Goal: Task Accomplishment & Management: Complete application form

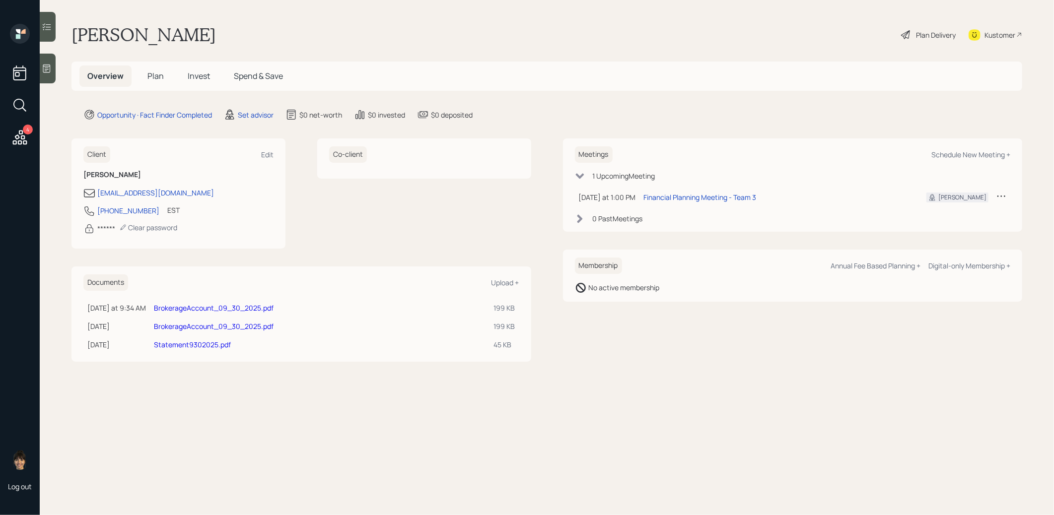
click at [44, 69] on icon at bounding box center [47, 69] width 10 height 10
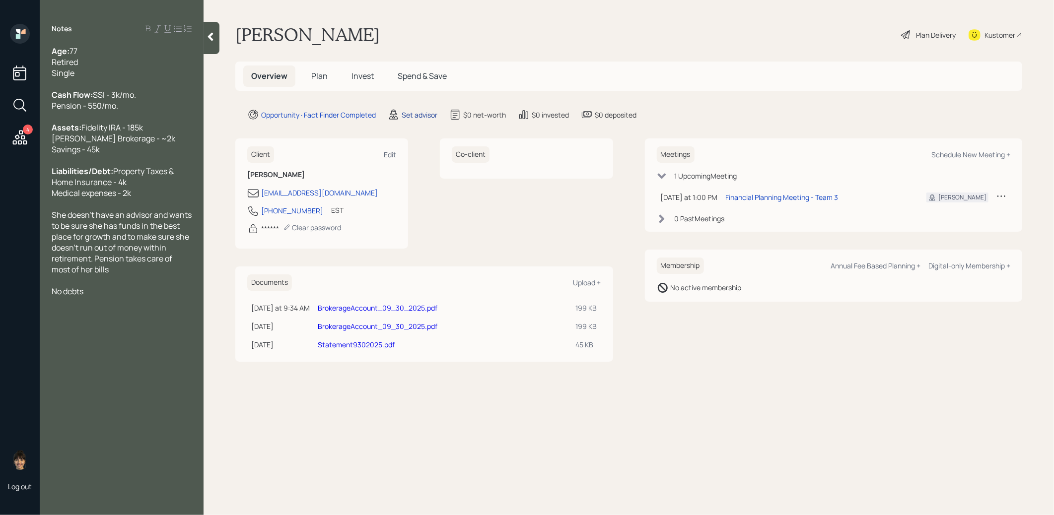
click at [424, 114] on div "Set advisor" at bounding box center [420, 115] width 36 height 10
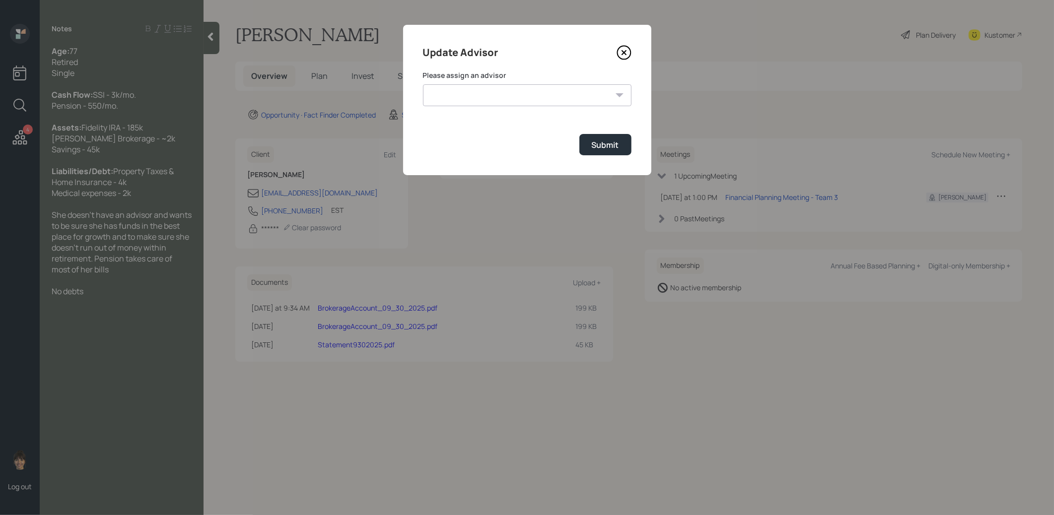
click at [467, 93] on select "Michael Russo Jonah Coleman Tyler End Treva Nostdahl Eric Schwartz Sami Boghos …" at bounding box center [527, 95] width 208 height 22
select select "8b79112e-3cfb-44f9-89e7-15267fe946c1"
click at [423, 84] on select "Michael Russo Jonah Coleman Tyler End Treva Nostdahl Eric Schwartz Sami Boghos …" at bounding box center [527, 95] width 208 height 22
click at [612, 141] on div "Submit" at bounding box center [605, 144] width 27 height 11
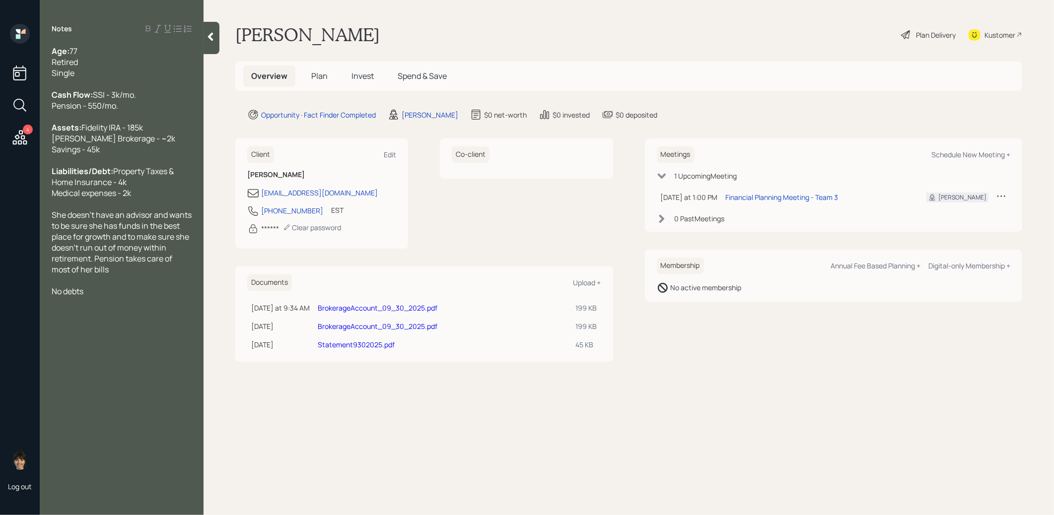
click at [318, 74] on span "Plan" at bounding box center [319, 75] width 16 height 11
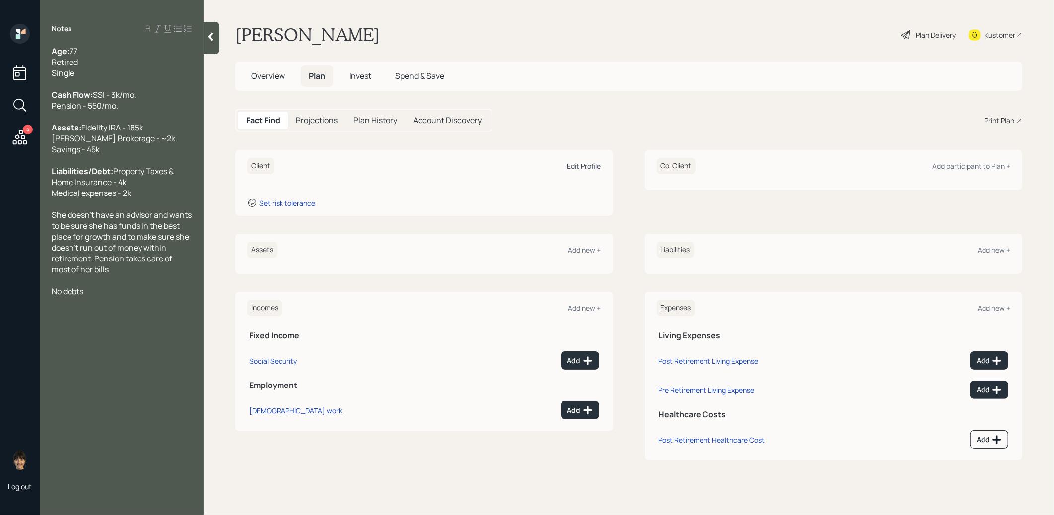
click at [584, 170] on div "Edit Profile" at bounding box center [584, 165] width 34 height 9
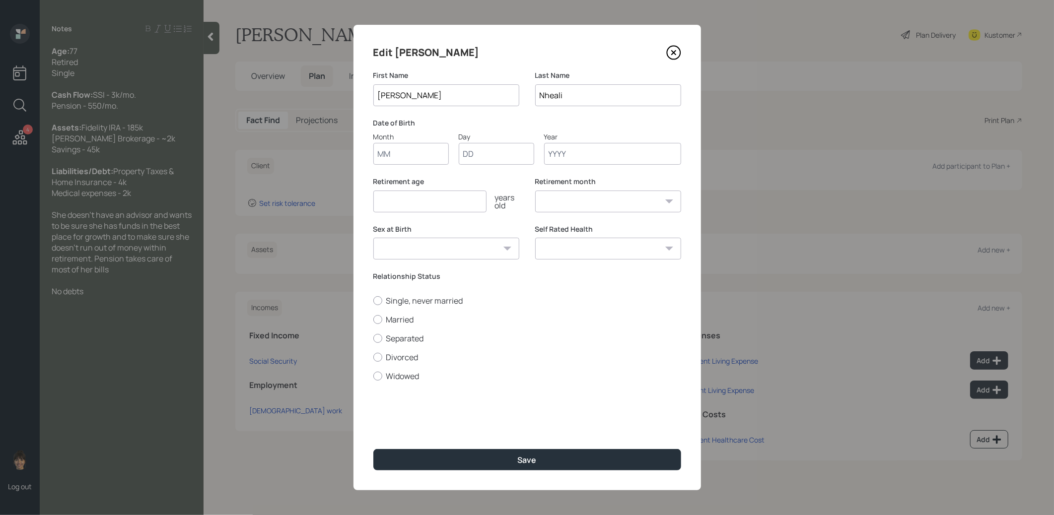
click at [398, 158] on input "Month" at bounding box center [410, 154] width 75 height 22
type input "01"
type input "1950"
select select "1"
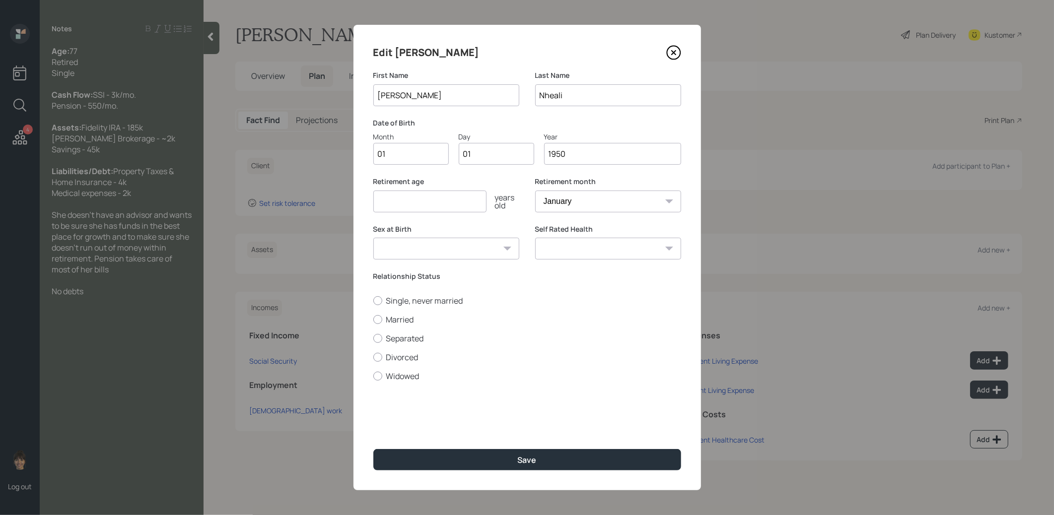
type input "1950"
click at [378, 202] on input "number" at bounding box center [429, 202] width 113 height 22
type input "67"
click at [420, 458] on button "Save" at bounding box center [527, 459] width 308 height 21
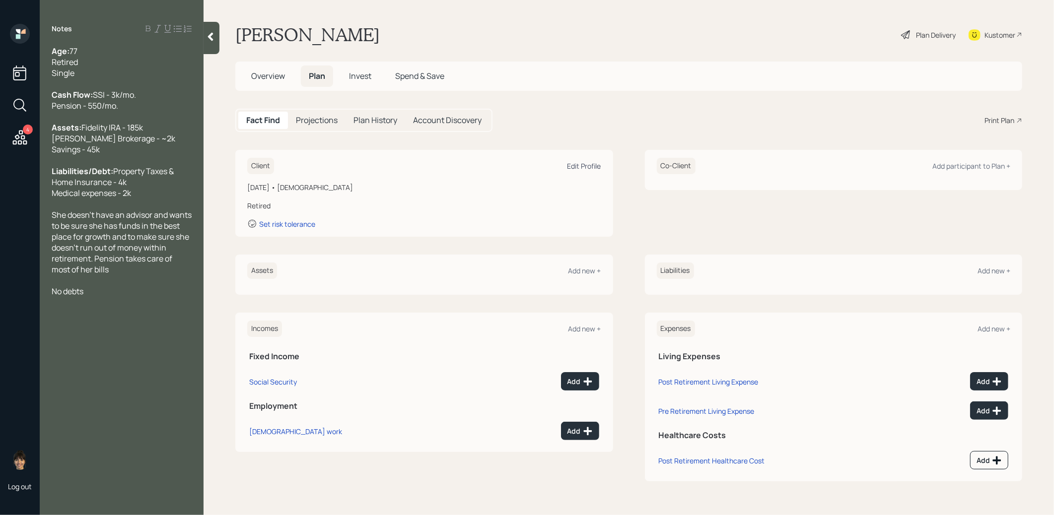
click at [580, 165] on div "Edit Profile" at bounding box center [584, 165] width 34 height 9
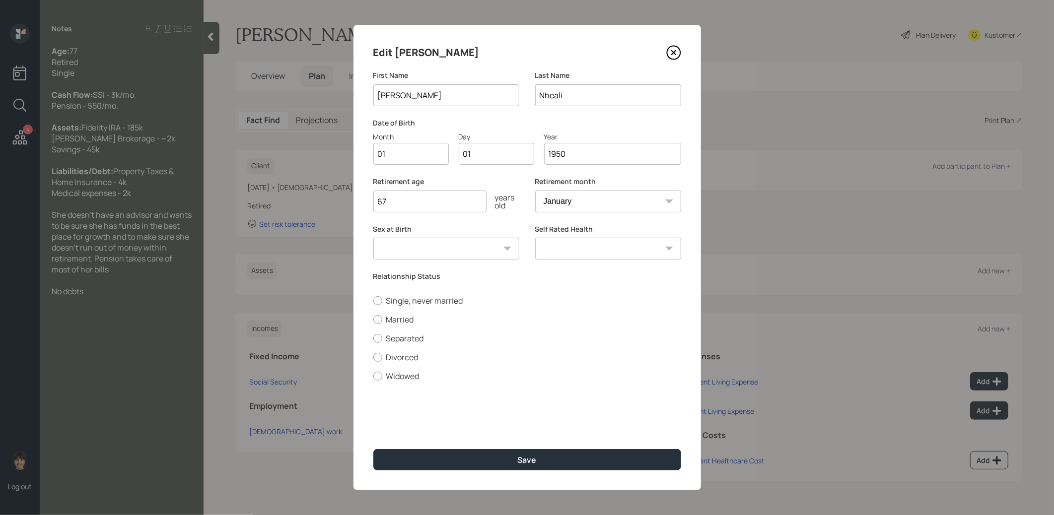
click at [572, 157] on input "1950" at bounding box center [612, 154] width 137 height 22
type input "1948"
click at [444, 456] on button "Save" at bounding box center [527, 459] width 308 height 21
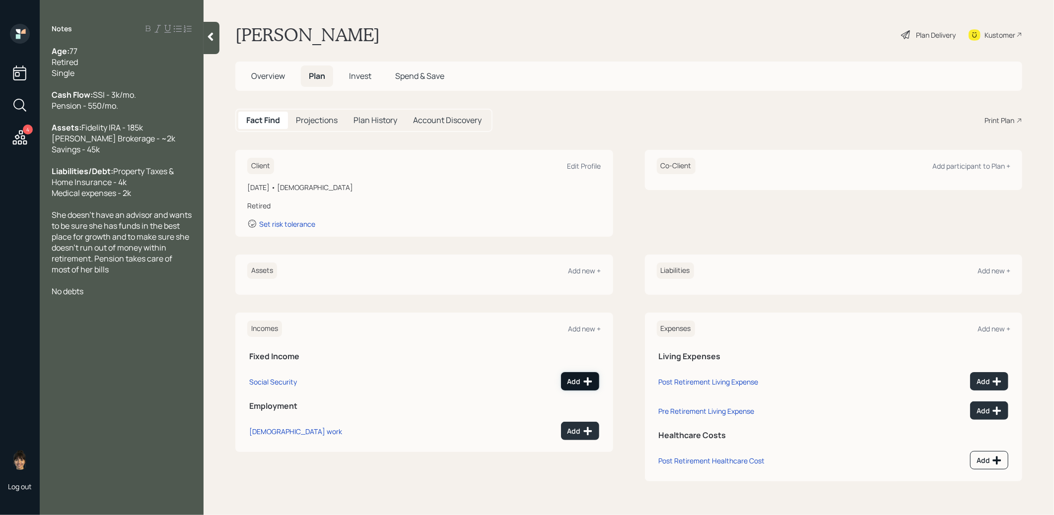
click at [574, 382] on div "Add" at bounding box center [579, 382] width 25 height 10
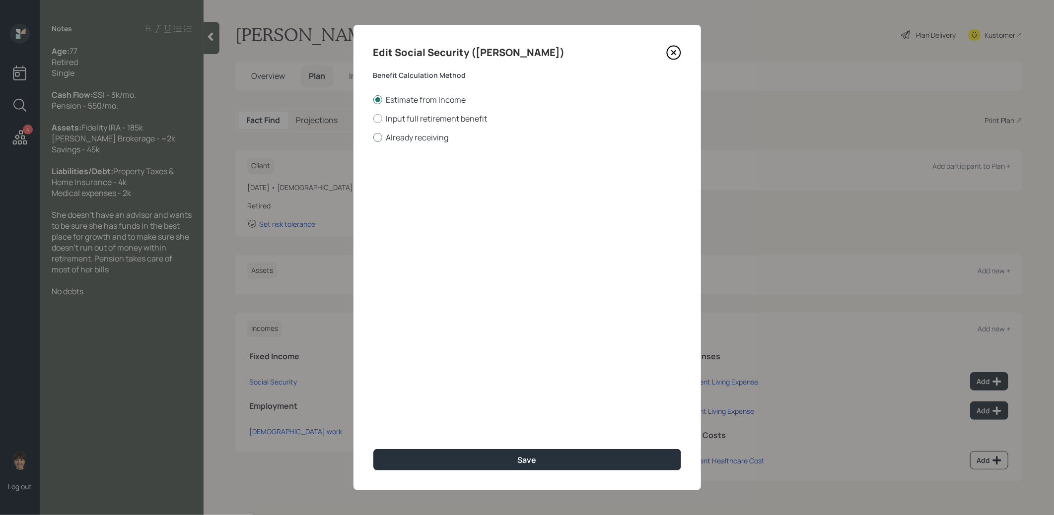
click at [377, 140] on div at bounding box center [377, 137] width 9 height 9
click at [373, 138] on input "Already receiving" at bounding box center [373, 137] width 0 height 0
radio input "true"
click at [409, 180] on input "$" at bounding box center [527, 179] width 308 height 22
type input "$ 3,000"
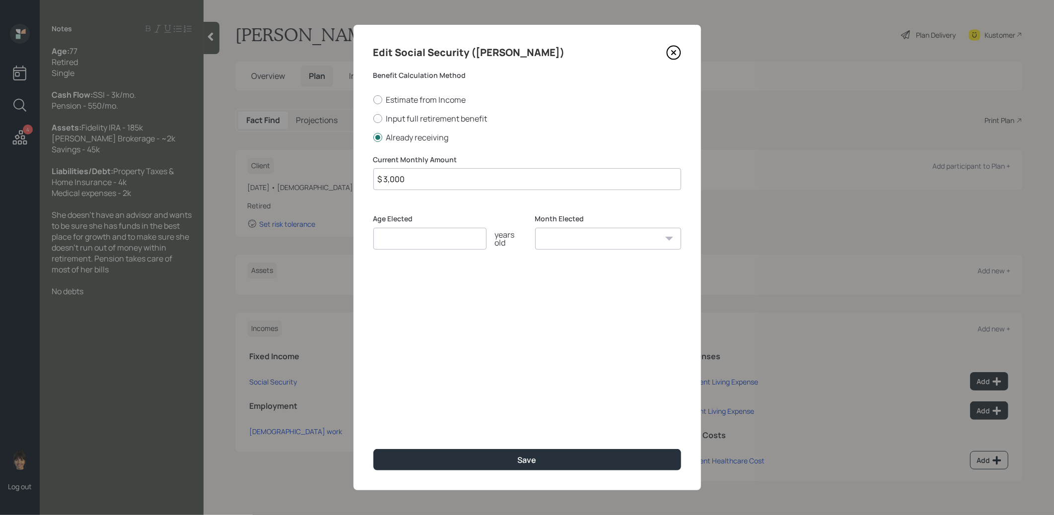
click at [395, 242] on input "number" at bounding box center [429, 239] width 113 height 22
type input "67"
click at [571, 243] on select "January February March April May June July August September October November De…" at bounding box center [608, 239] width 146 height 22
select select "1"
click at [535, 228] on select "January February March April May June July August September October November De…" at bounding box center [608, 239] width 146 height 22
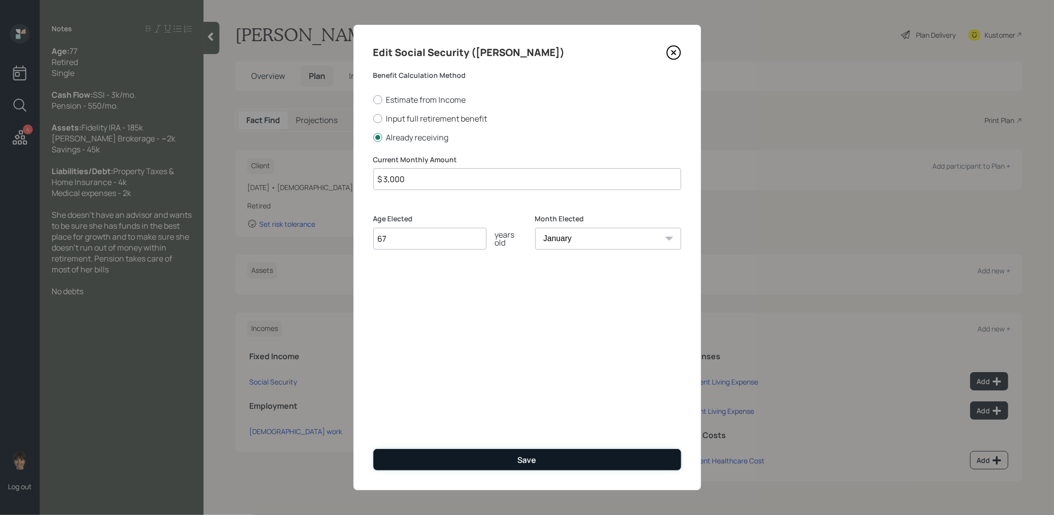
click at [484, 457] on button "Save" at bounding box center [527, 459] width 308 height 21
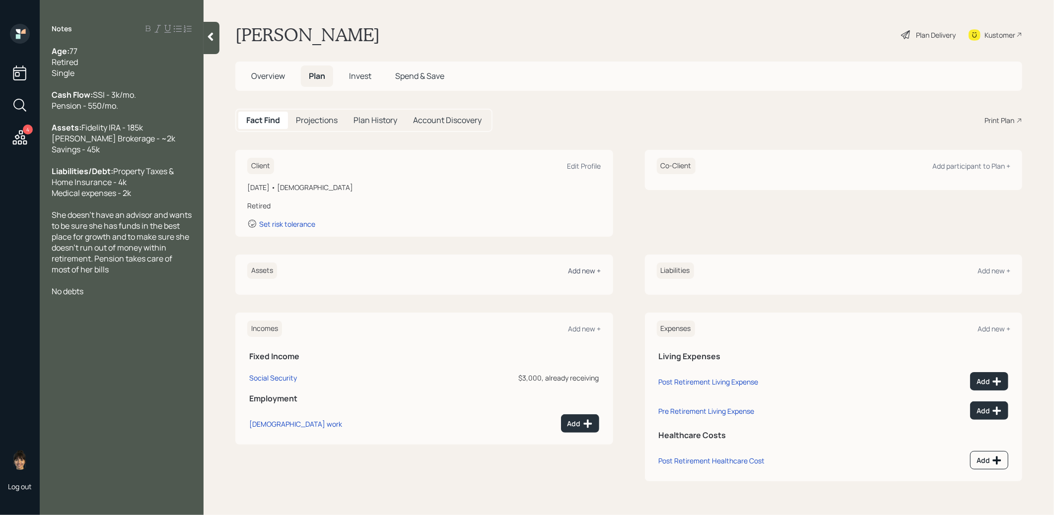
click at [584, 272] on div "Add new +" at bounding box center [584, 270] width 33 height 9
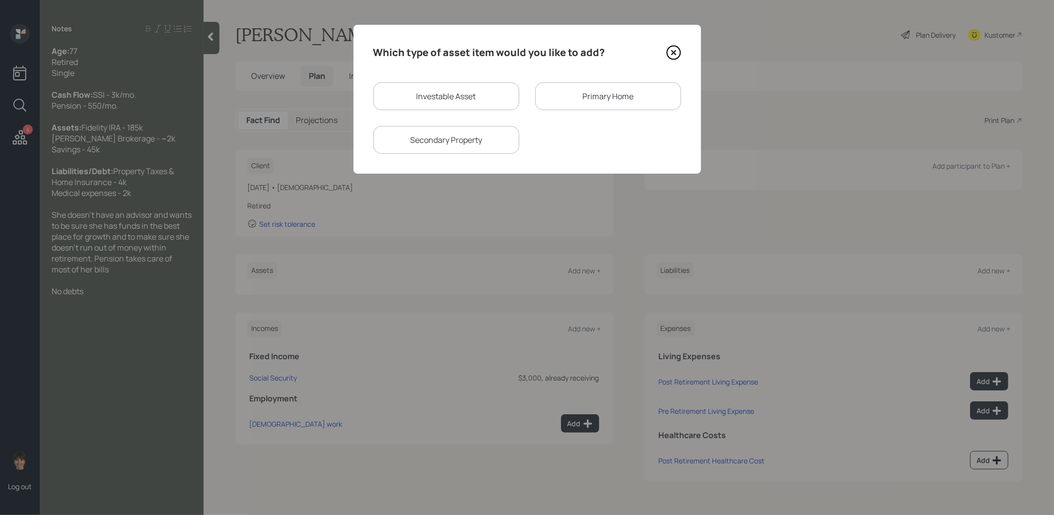
click at [455, 98] on div "Investable Asset" at bounding box center [446, 96] width 146 height 28
select select "taxable"
select select "balanced"
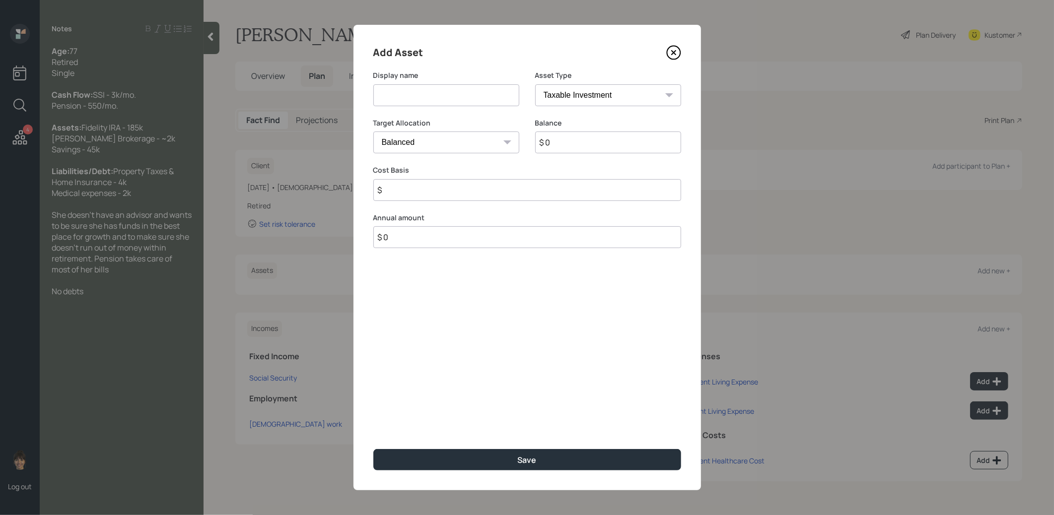
click at [455, 98] on input at bounding box center [446, 95] width 146 height 22
type input "IRA"
click at [590, 139] on input "$ 0" at bounding box center [608, 143] width 146 height 22
type input "$ 185,000"
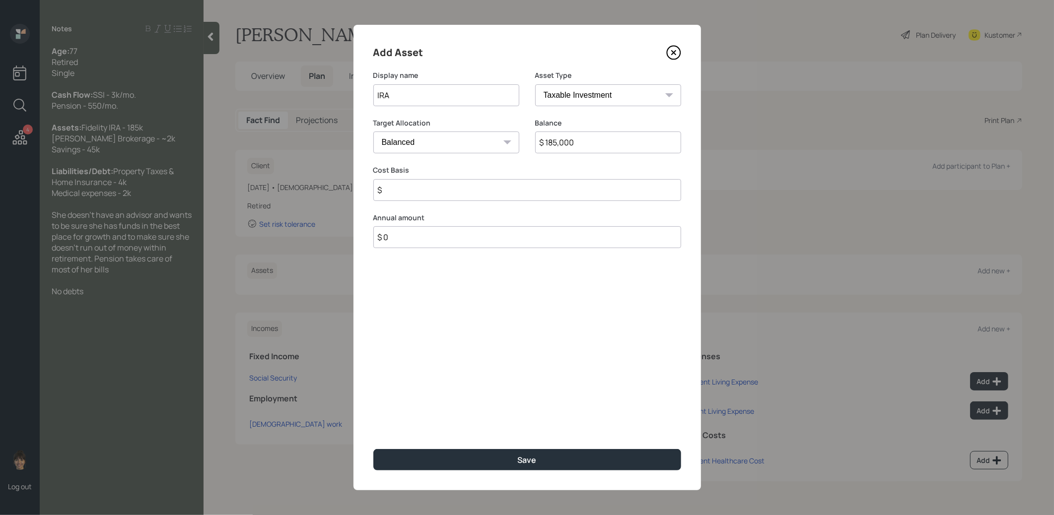
click at [594, 97] on select "SEP IRA IRA Roth IRA 401(k) Roth 401(k) 403(b) Roth 403(b) 457(b) Roth 457(b) H…" at bounding box center [608, 95] width 146 height 22
select select "ira"
click at [535, 84] on select "SEP IRA IRA Roth IRA 401(k) Roth 401(k) 403(b) Roth 403(b) 457(b) Roth 457(b) H…" at bounding box center [608, 95] width 146 height 22
click at [493, 197] on input "$" at bounding box center [527, 190] width 308 height 22
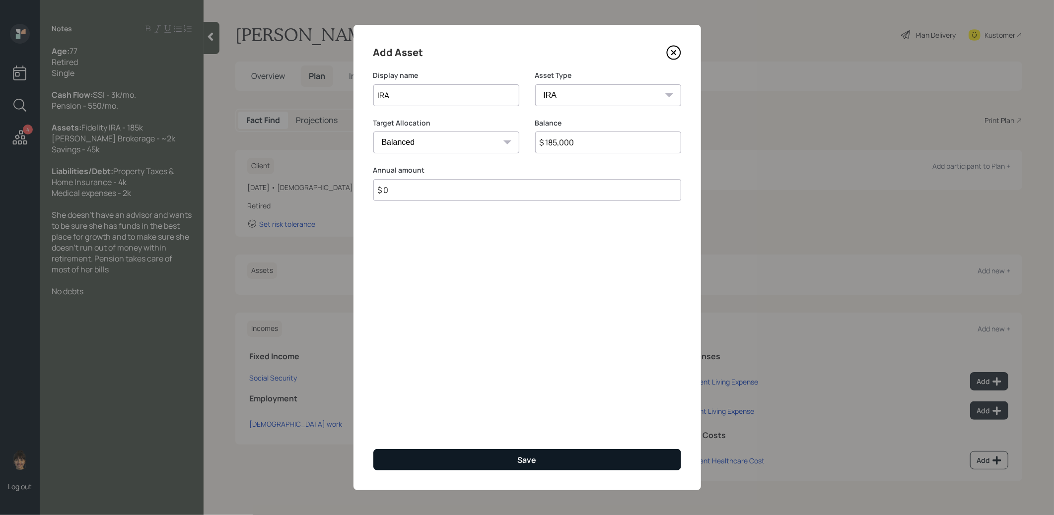
type input "$ 0"
click at [484, 458] on button "Save" at bounding box center [527, 459] width 308 height 21
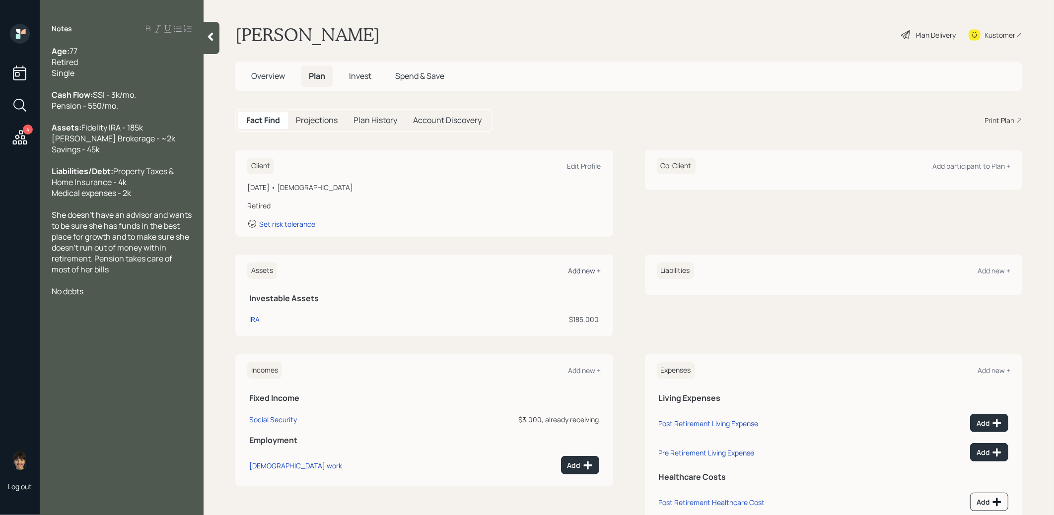
click at [581, 267] on div "Add new +" at bounding box center [584, 270] width 33 height 9
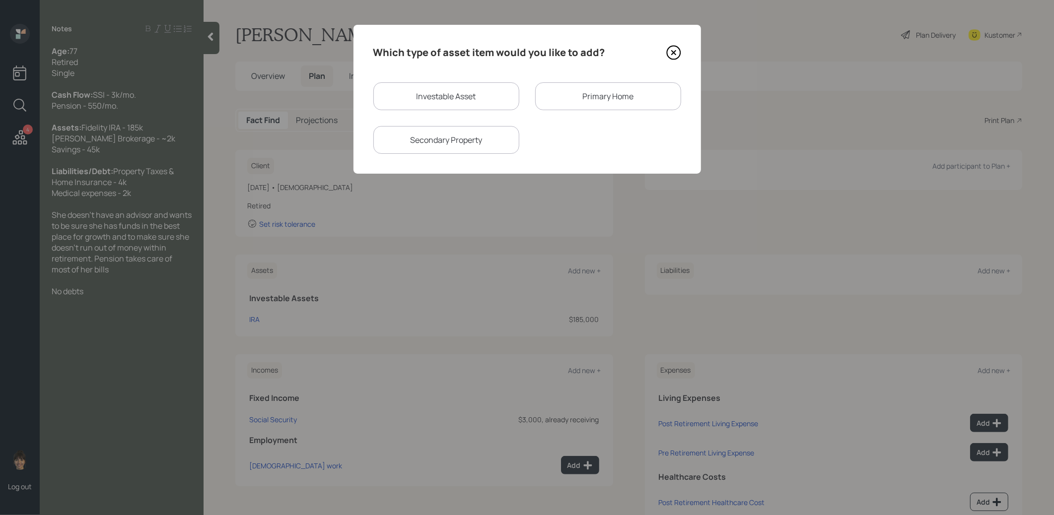
click at [473, 97] on div "Investable Asset" at bounding box center [446, 96] width 146 height 28
select select "taxable"
select select "balanced"
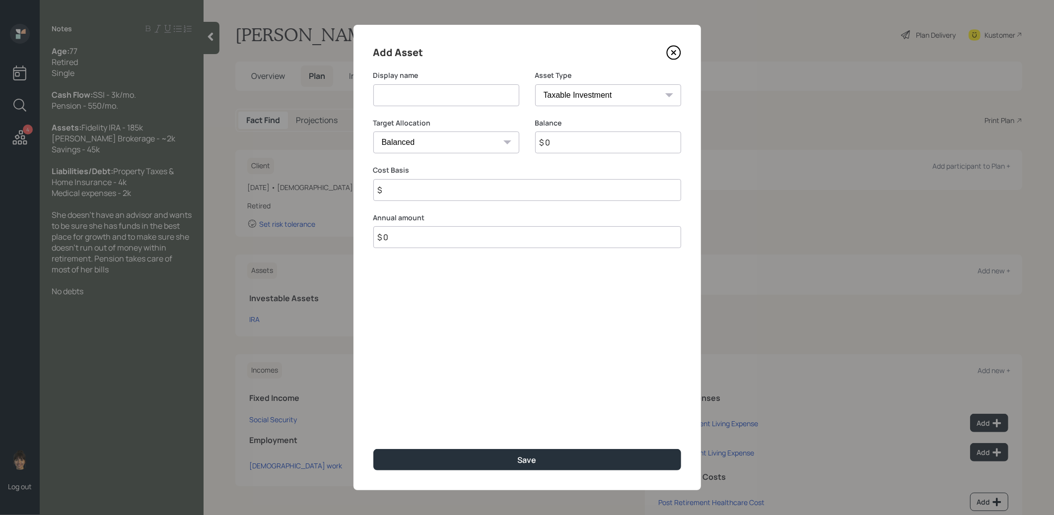
click at [462, 99] on input at bounding box center [446, 95] width 146 height 22
type input "Brokerage"
click at [568, 145] on input "$ 0" at bounding box center [608, 143] width 146 height 22
type input "$ 2,000"
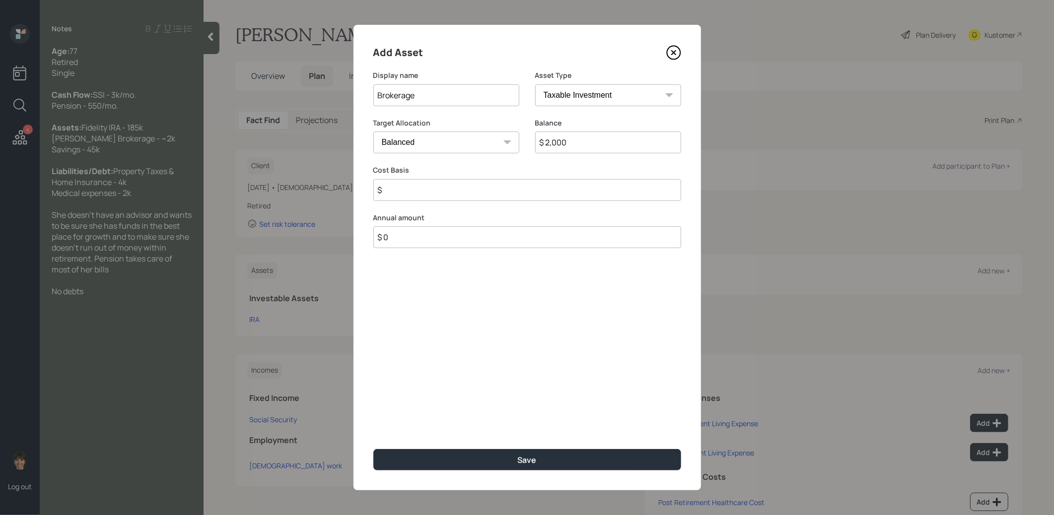
click at [474, 193] on input "$" at bounding box center [527, 190] width 308 height 22
type input "$ 2,000"
click at [445, 457] on button "Save" at bounding box center [527, 459] width 308 height 21
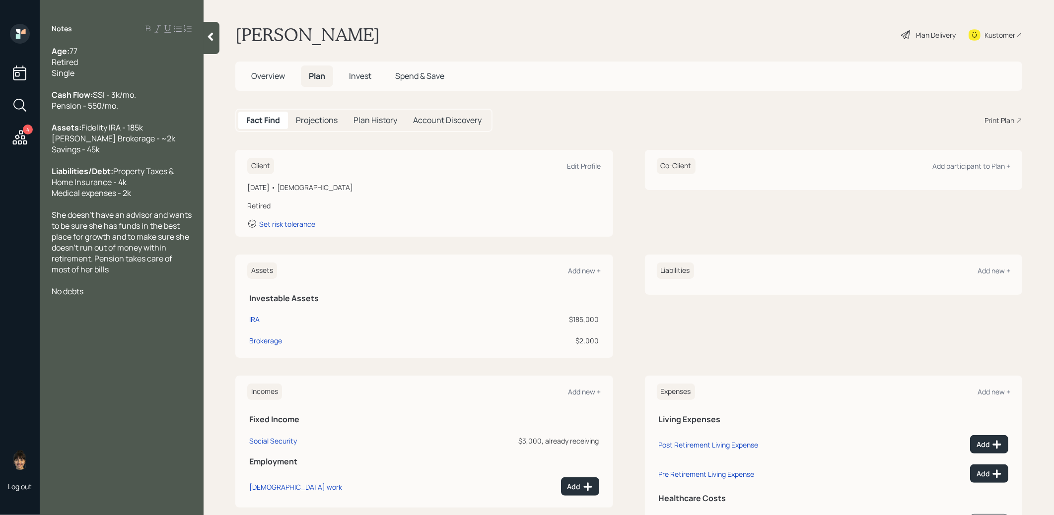
click at [208, 42] on div at bounding box center [212, 38] width 16 height 32
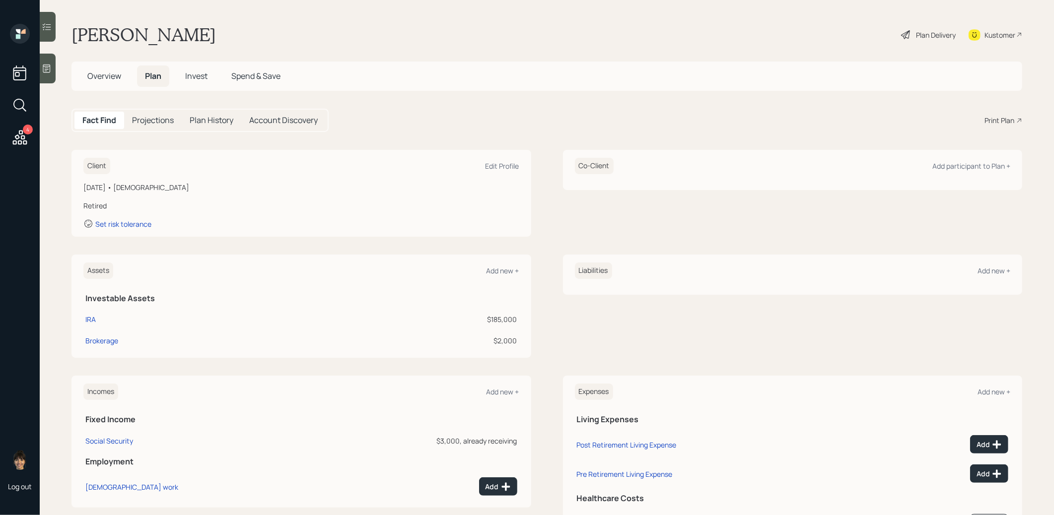
click at [88, 77] on span "Overview" at bounding box center [104, 75] width 34 height 11
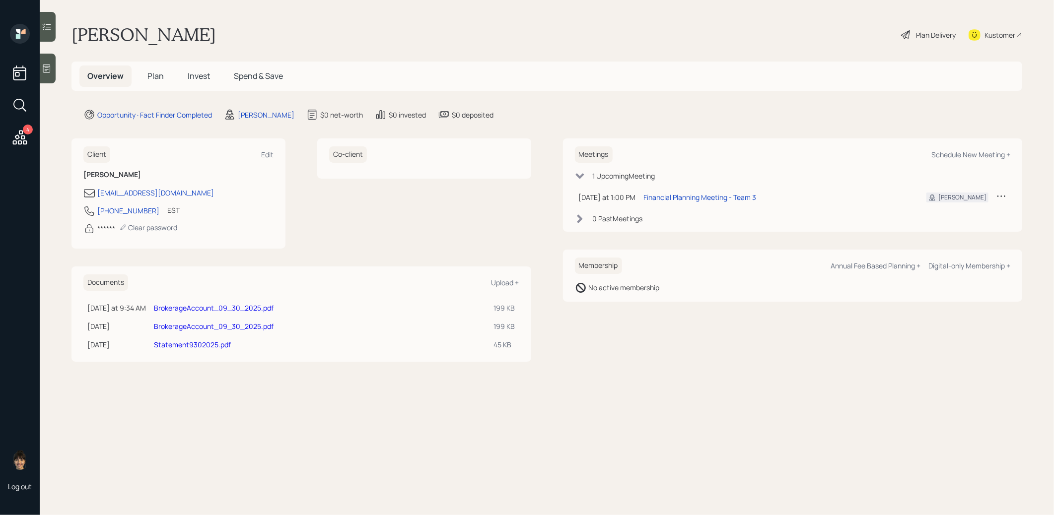
click at [165, 346] on link "Statement9302025.pdf" at bounding box center [192, 344] width 77 height 9
click at [160, 324] on link "BrokerageAccount_09_30_2025.pdf" at bounding box center [214, 326] width 120 height 9
click at [151, 74] on span "Plan" at bounding box center [155, 75] width 16 height 11
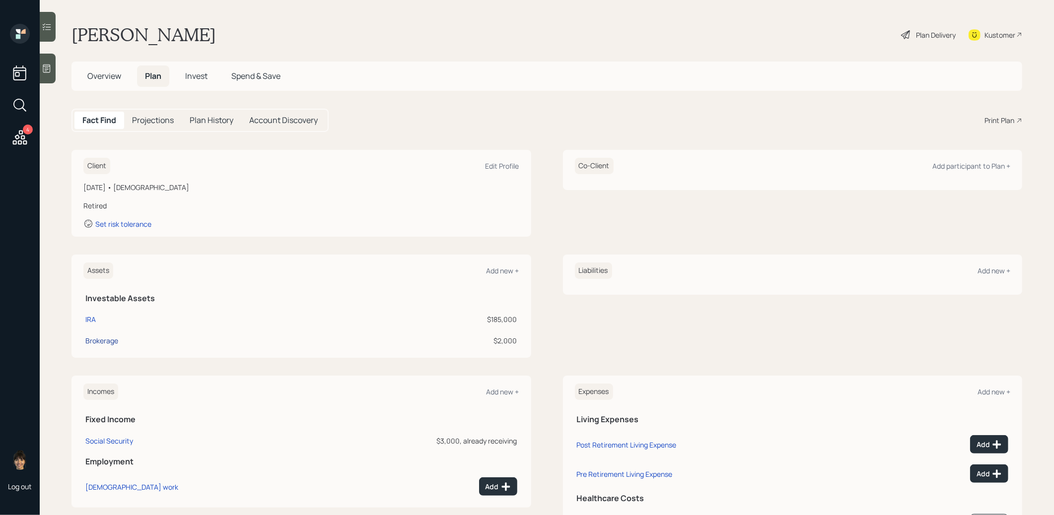
click at [102, 343] on div "Brokerage" at bounding box center [101, 341] width 33 height 10
select select "taxable"
select select "balanced"
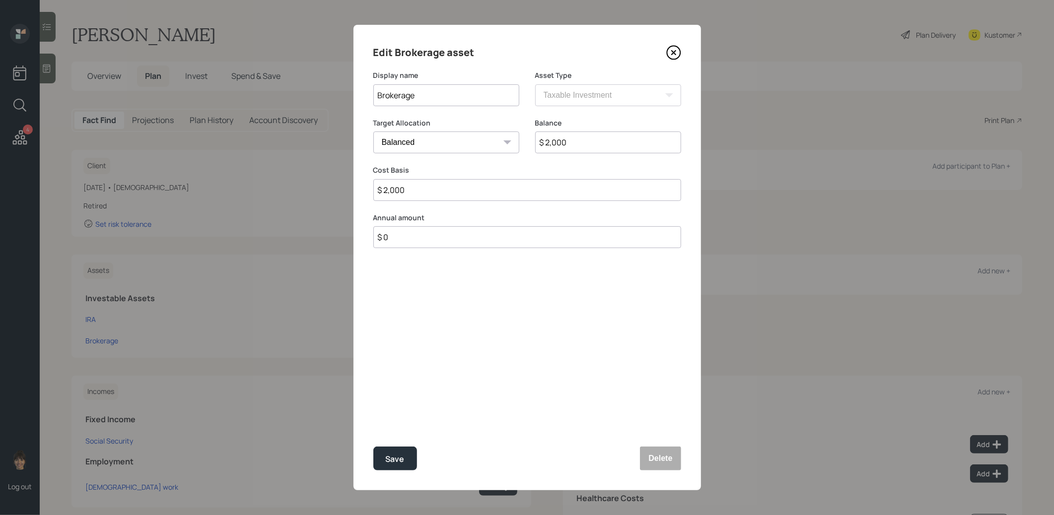
click at [586, 140] on input "$ 2,000" at bounding box center [608, 143] width 146 height 22
type input "$ 30,000"
click at [446, 194] on input "$ 2,000" at bounding box center [527, 190] width 308 height 22
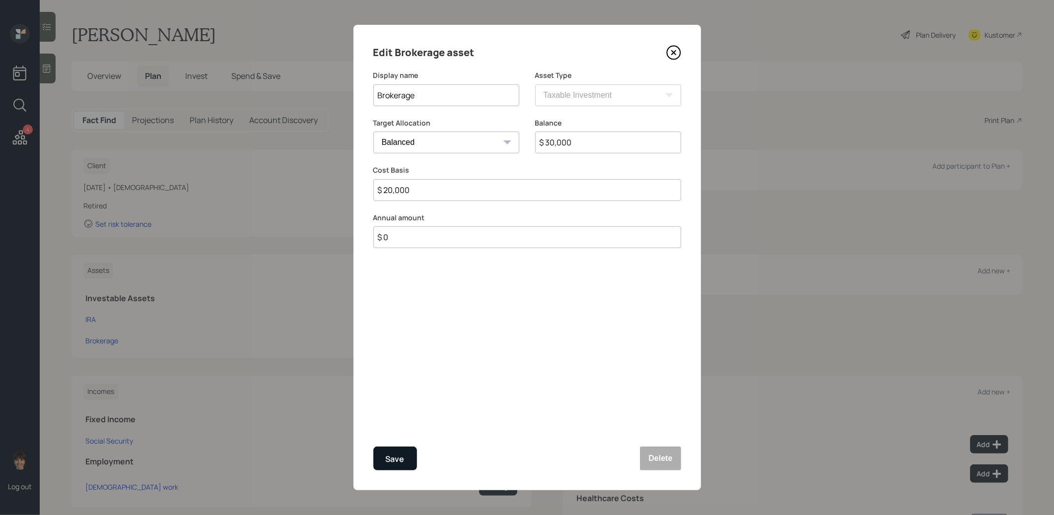
type input "$ 20,000"
click at [389, 468] on button "Save" at bounding box center [395, 459] width 44 height 24
